Goal: Task Accomplishment & Management: Manage account settings

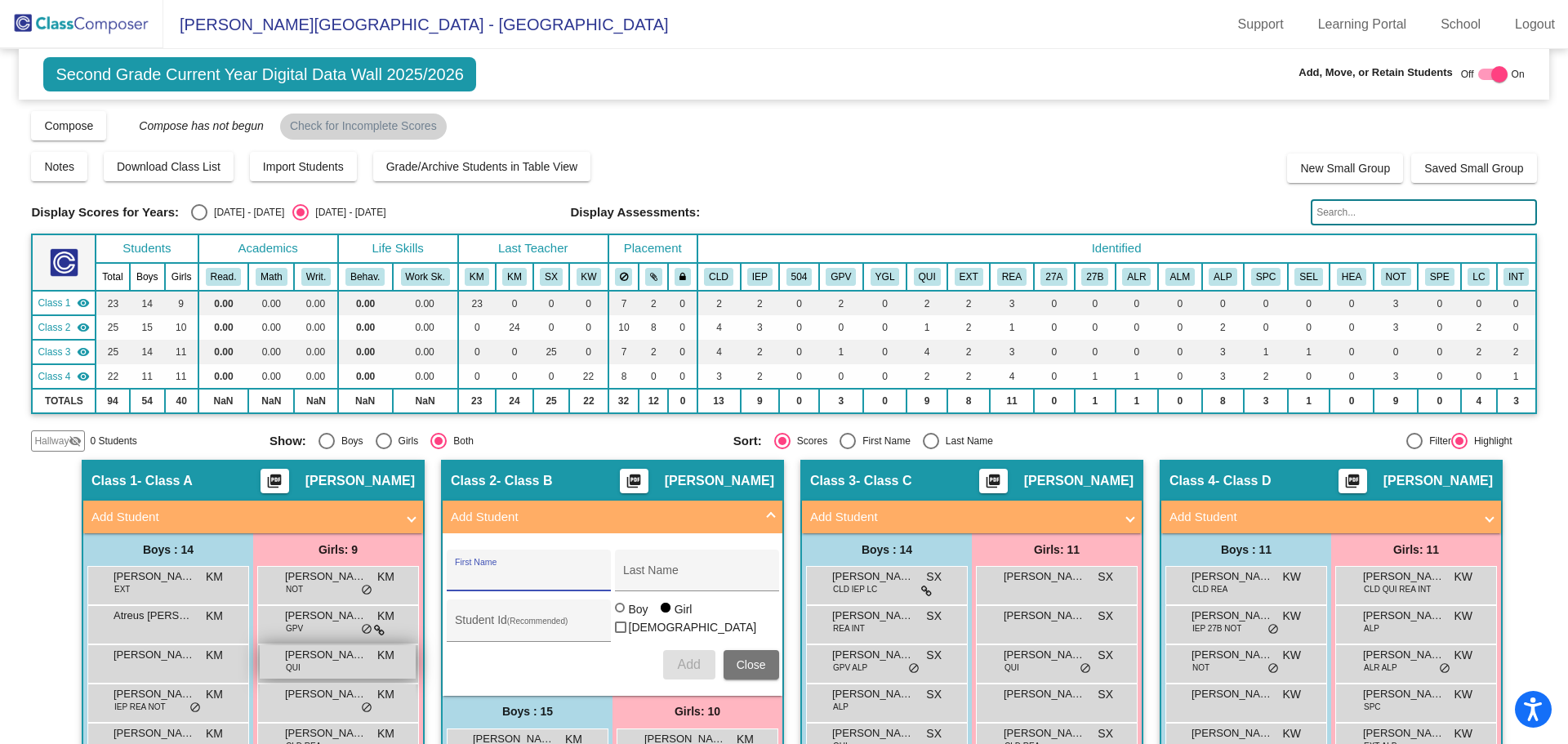
scroll to position [245, 0]
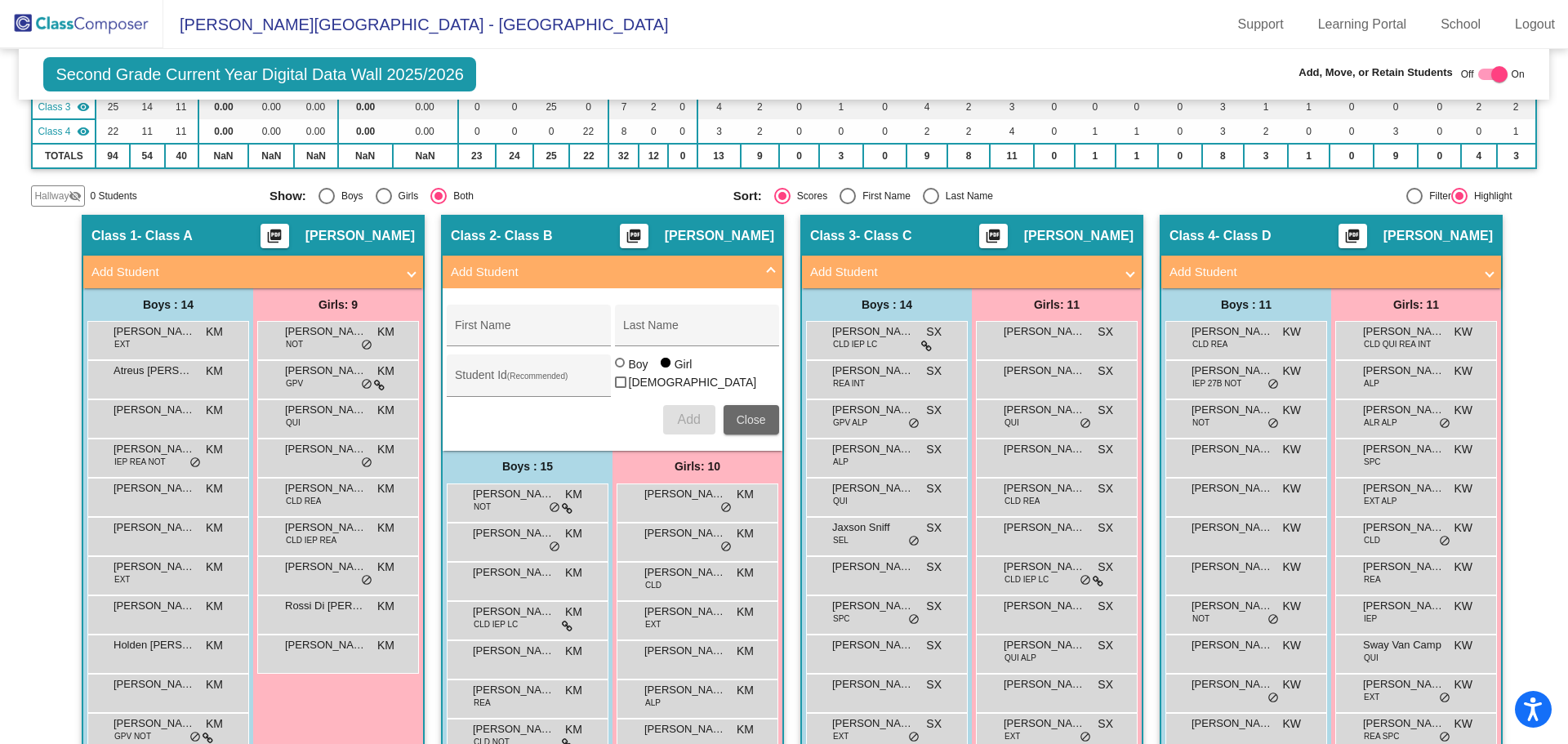
click at [754, 423] on span "Close" at bounding box center [750, 419] width 29 height 13
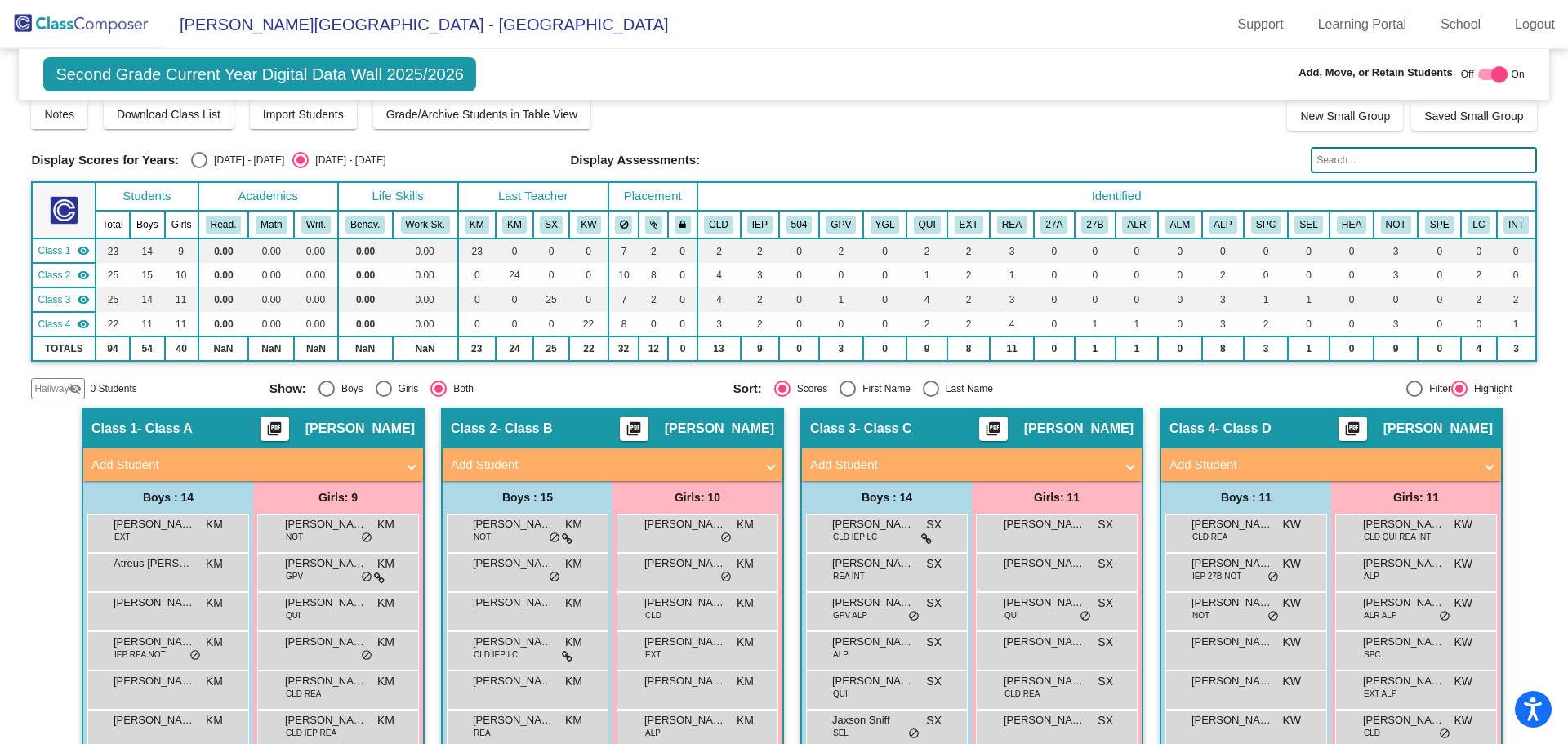
scroll to position [0, 0]
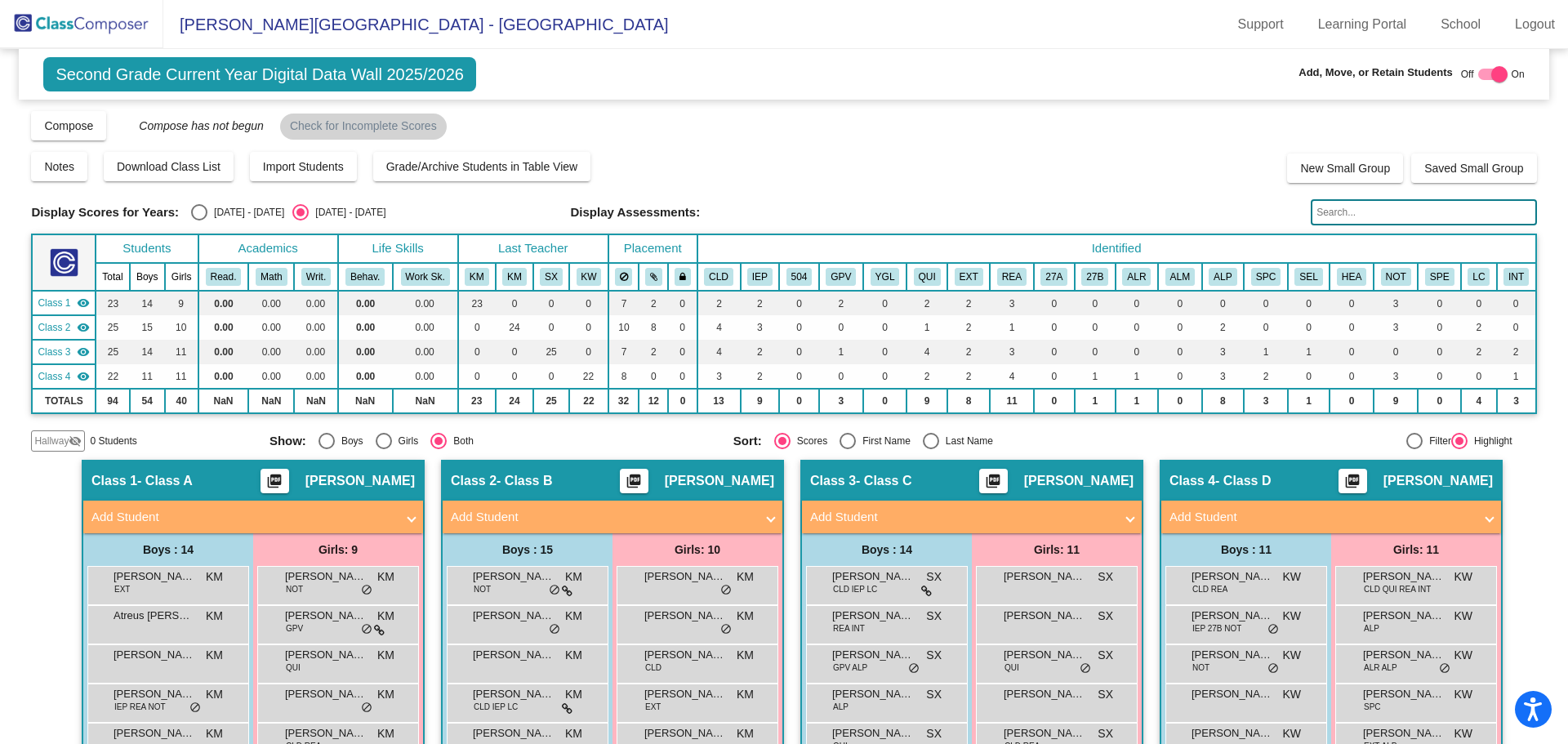
click at [109, 30] on img at bounding box center [81, 24] width 163 height 48
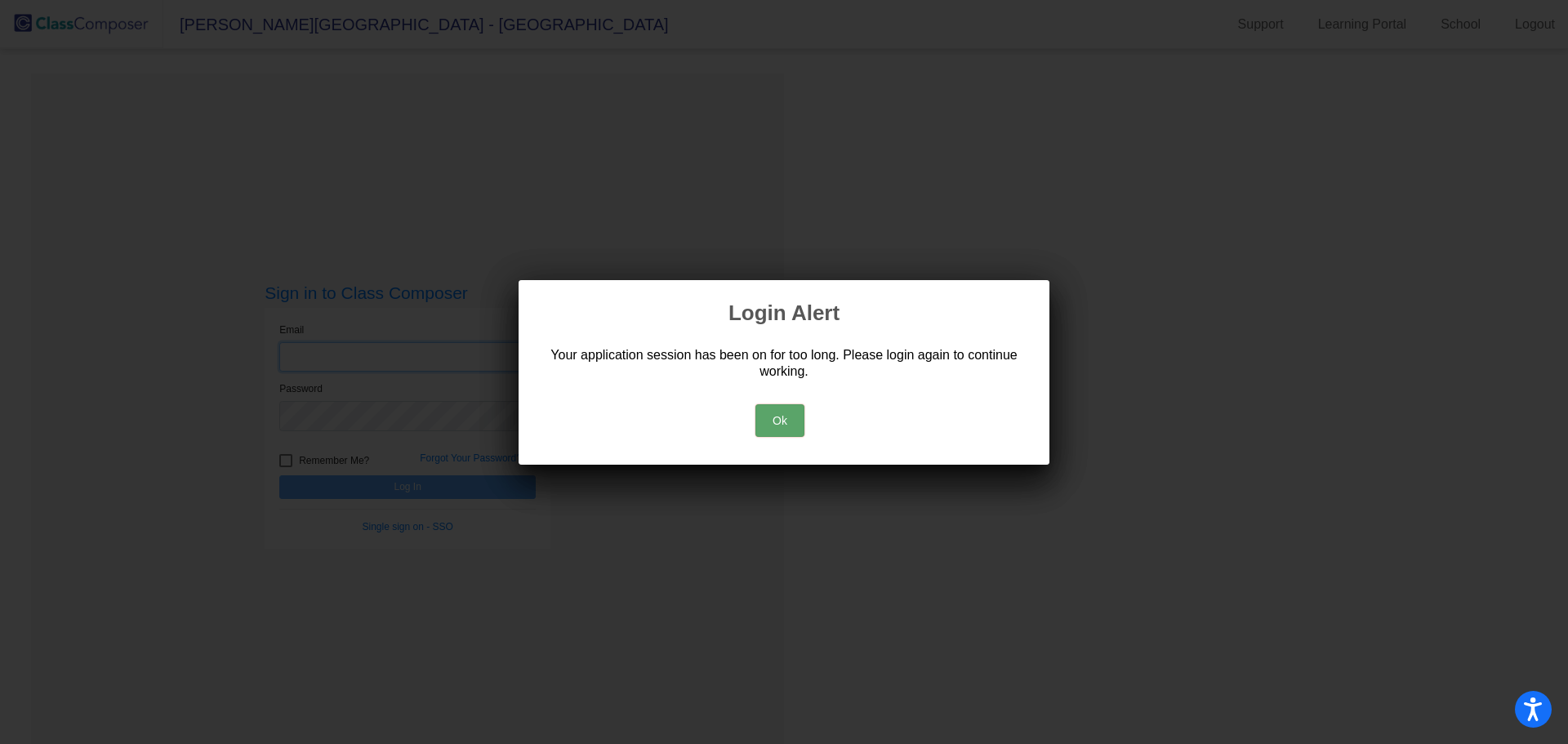
type input "[EMAIL_ADDRESS][DOMAIN_NAME]"
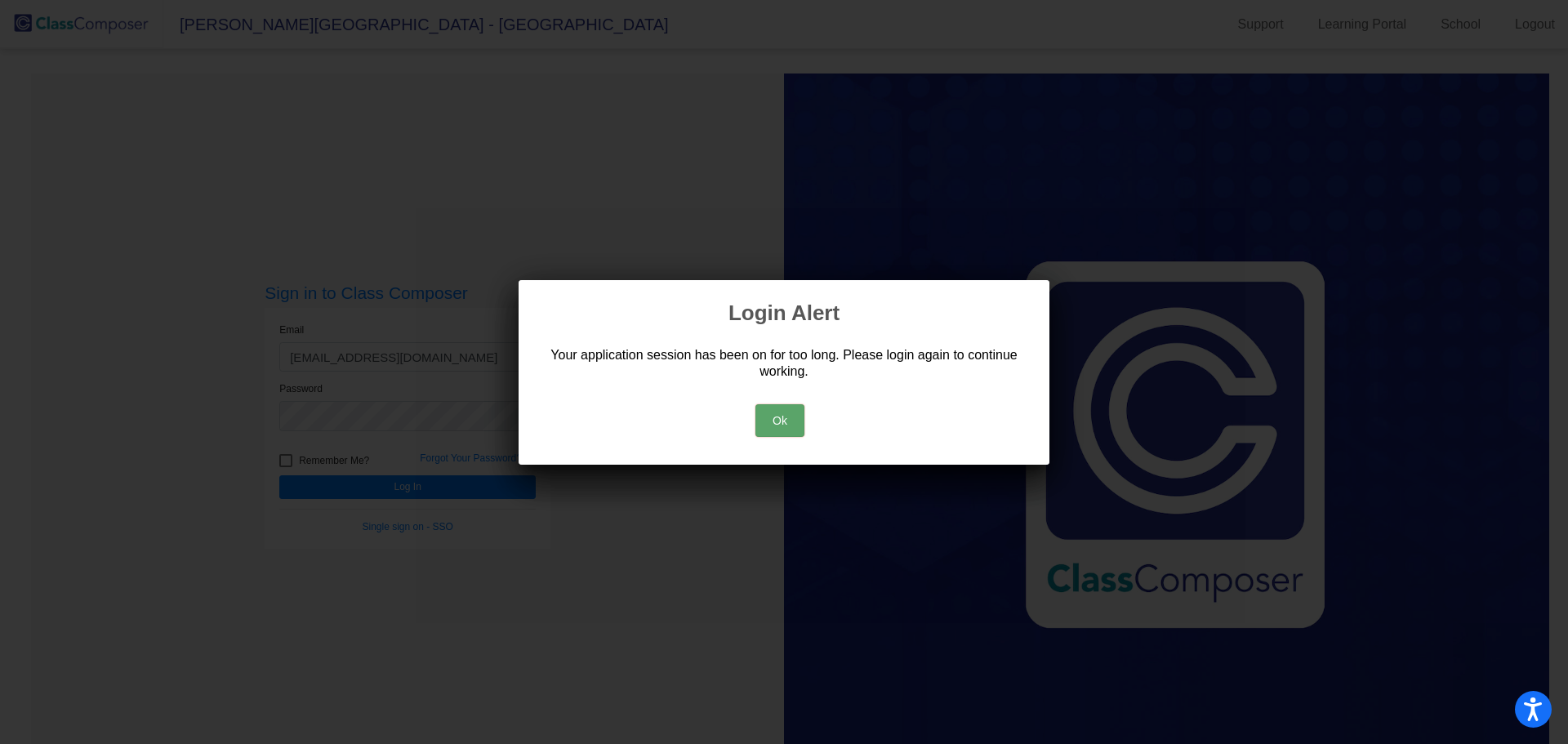
click at [780, 411] on button "Ok" at bounding box center [779, 420] width 49 height 33
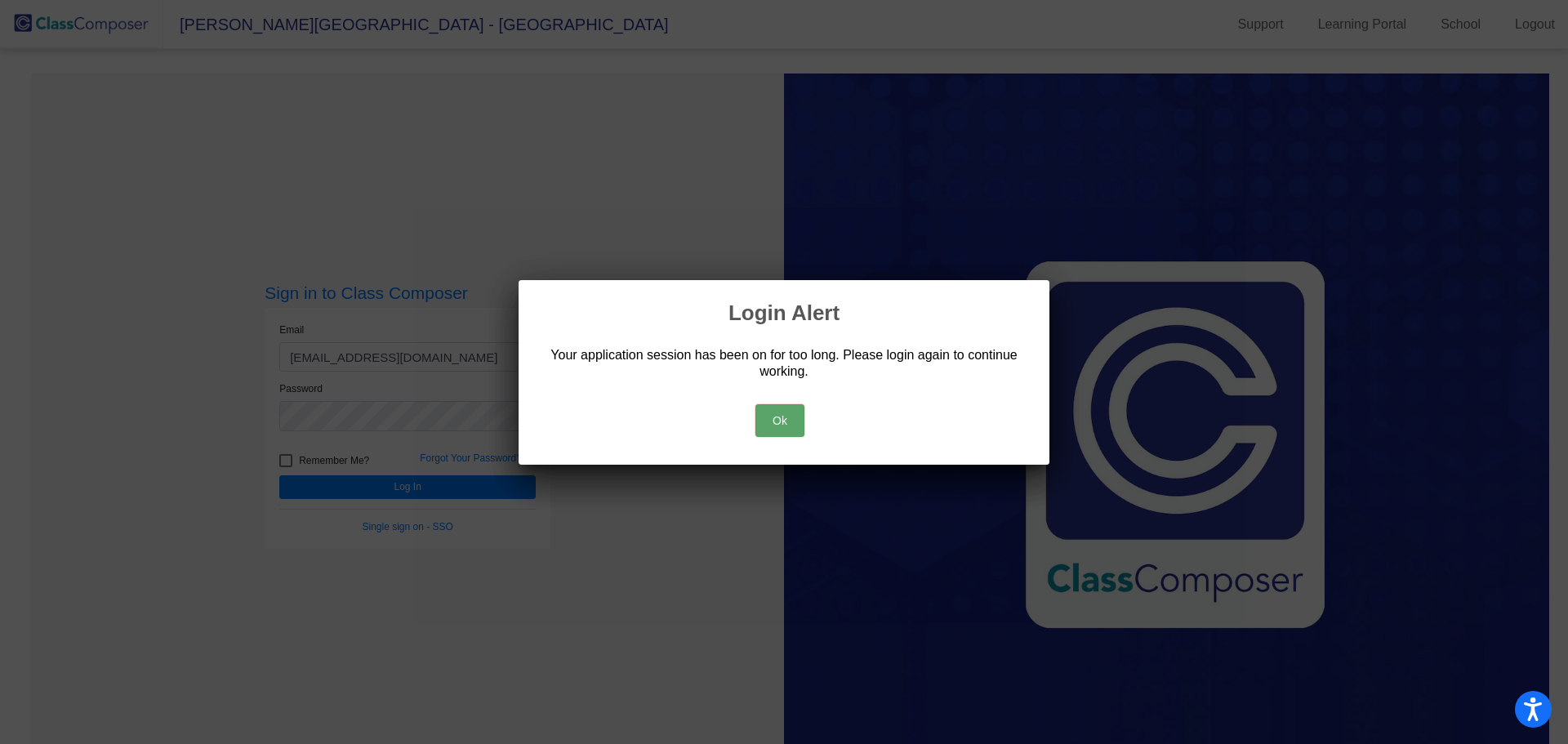
click at [793, 433] on button "Ok" at bounding box center [779, 420] width 49 height 33
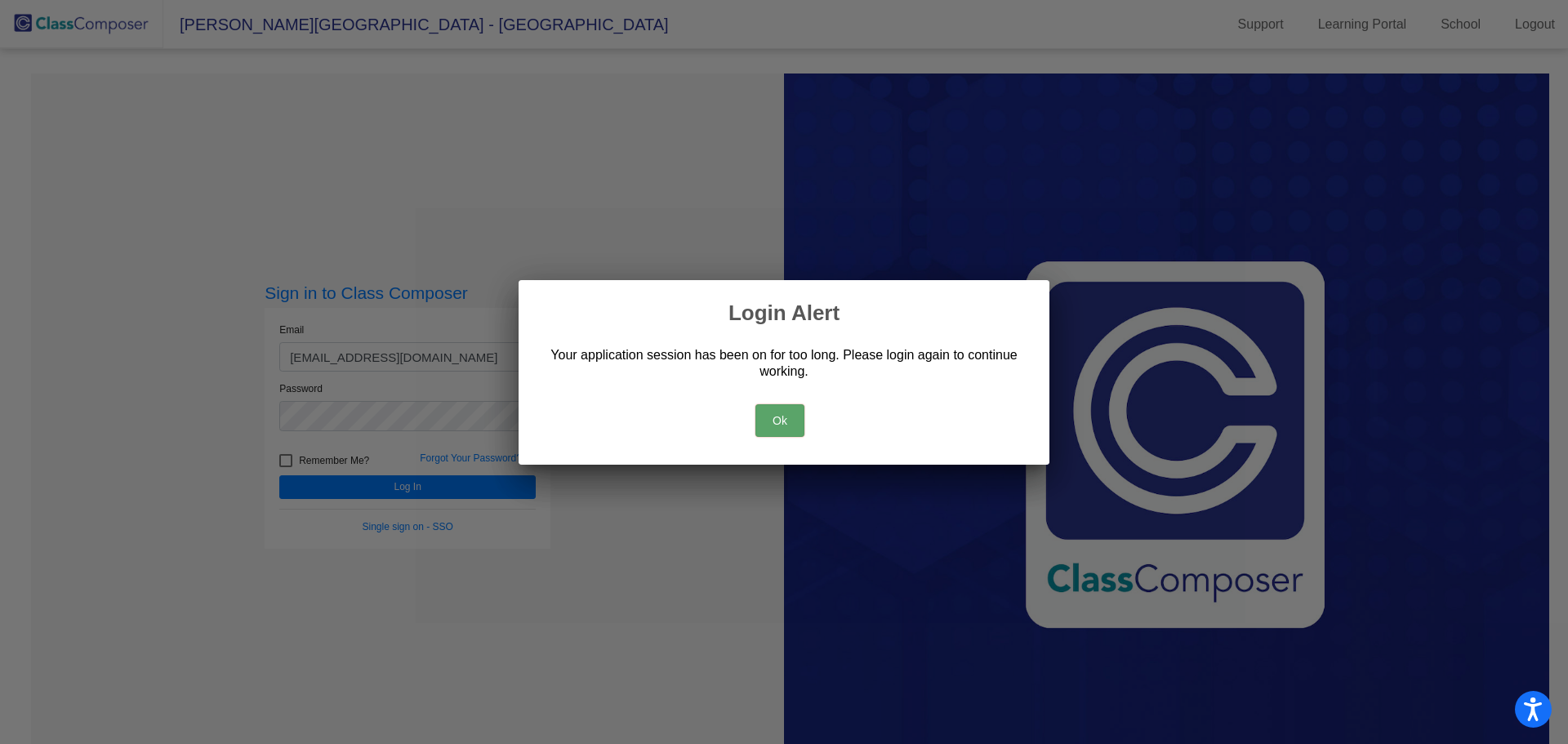
click at [786, 420] on button "Ok" at bounding box center [779, 420] width 49 height 33
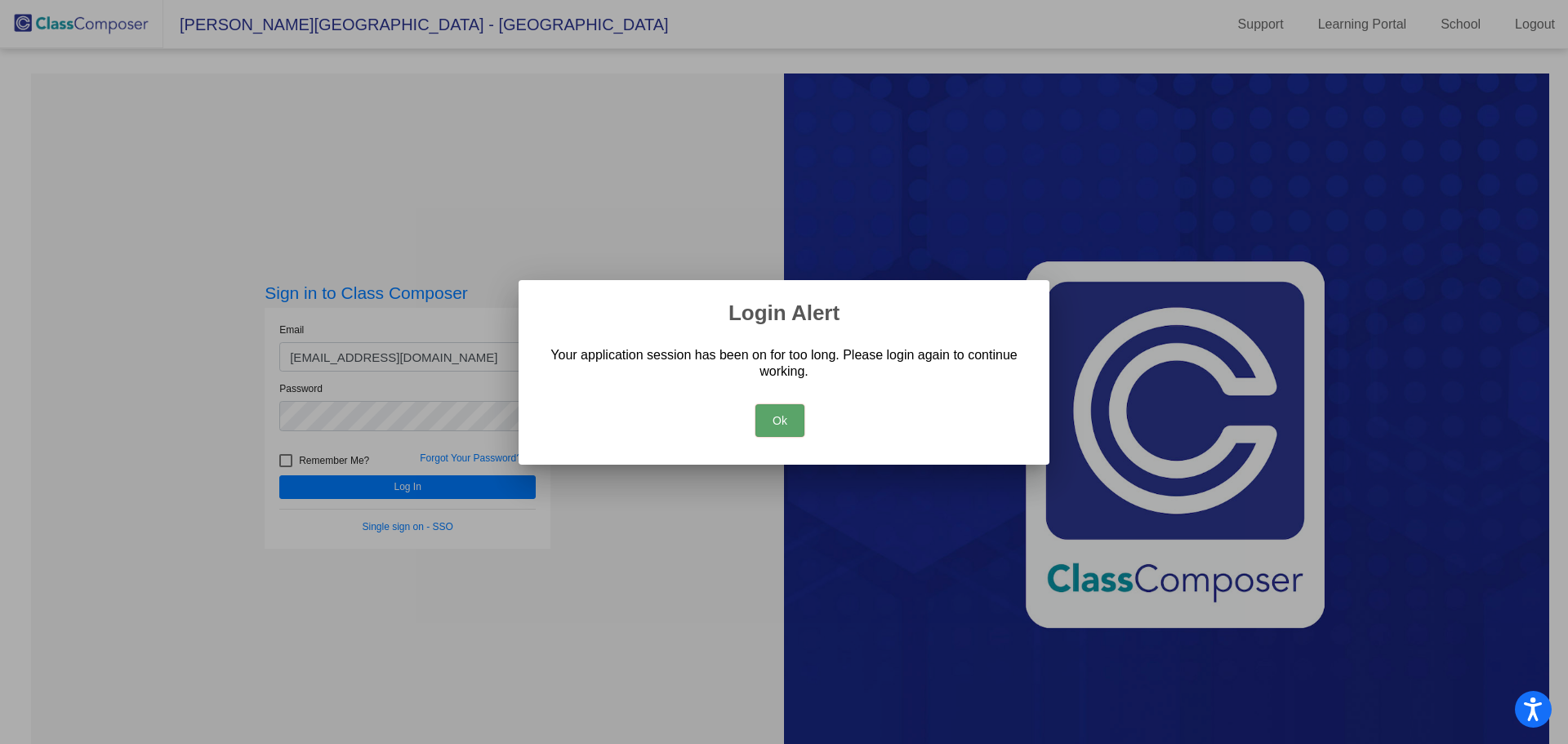
click at [776, 424] on button "Ok" at bounding box center [779, 420] width 49 height 33
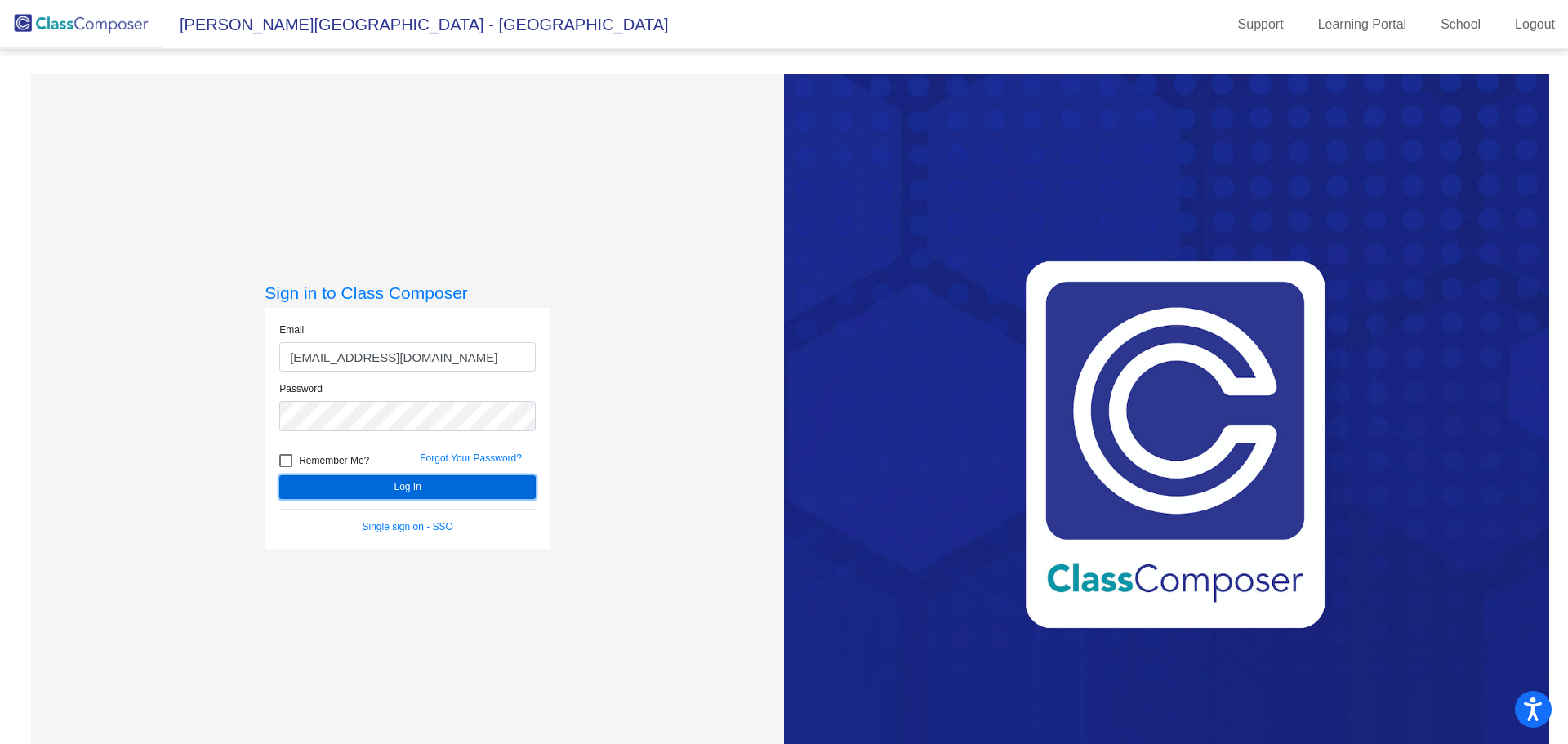
click at [411, 483] on button "Log In" at bounding box center [407, 487] width 256 height 24
